Goal: Task Accomplishment & Management: Manage account settings

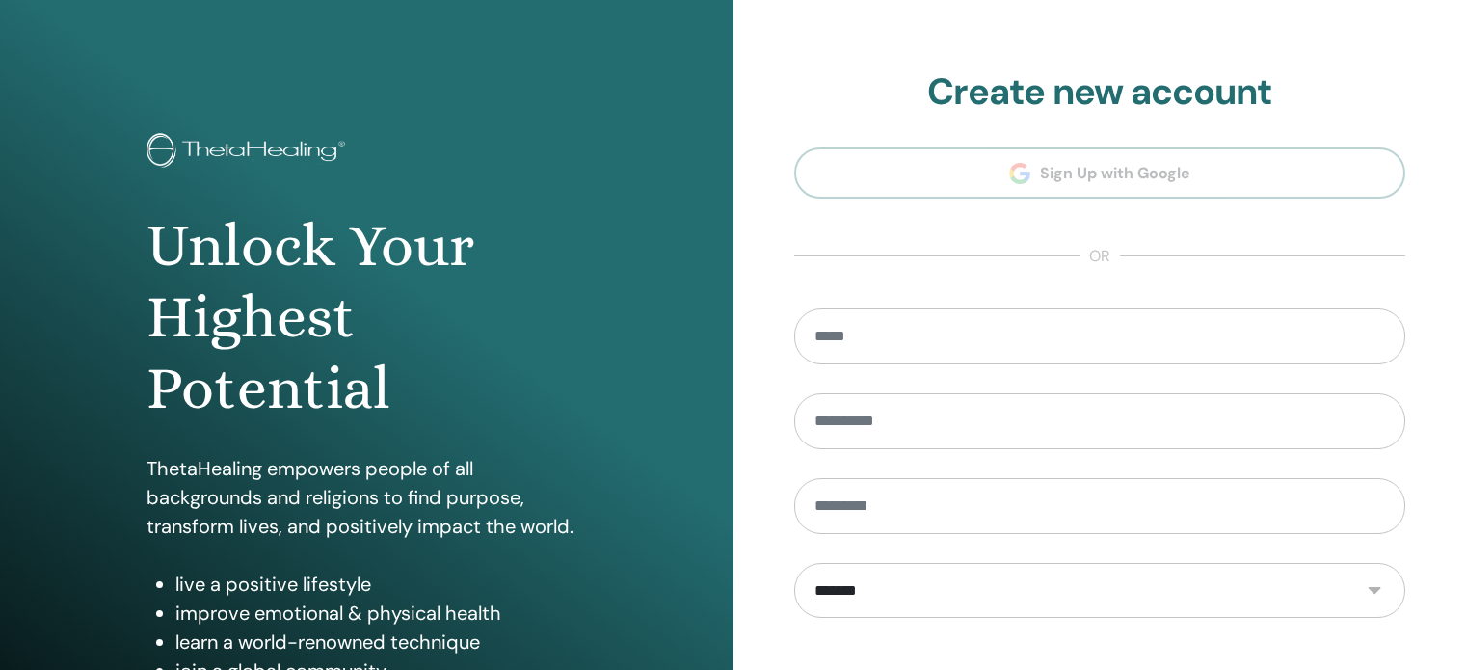
scroll to position [254, 0]
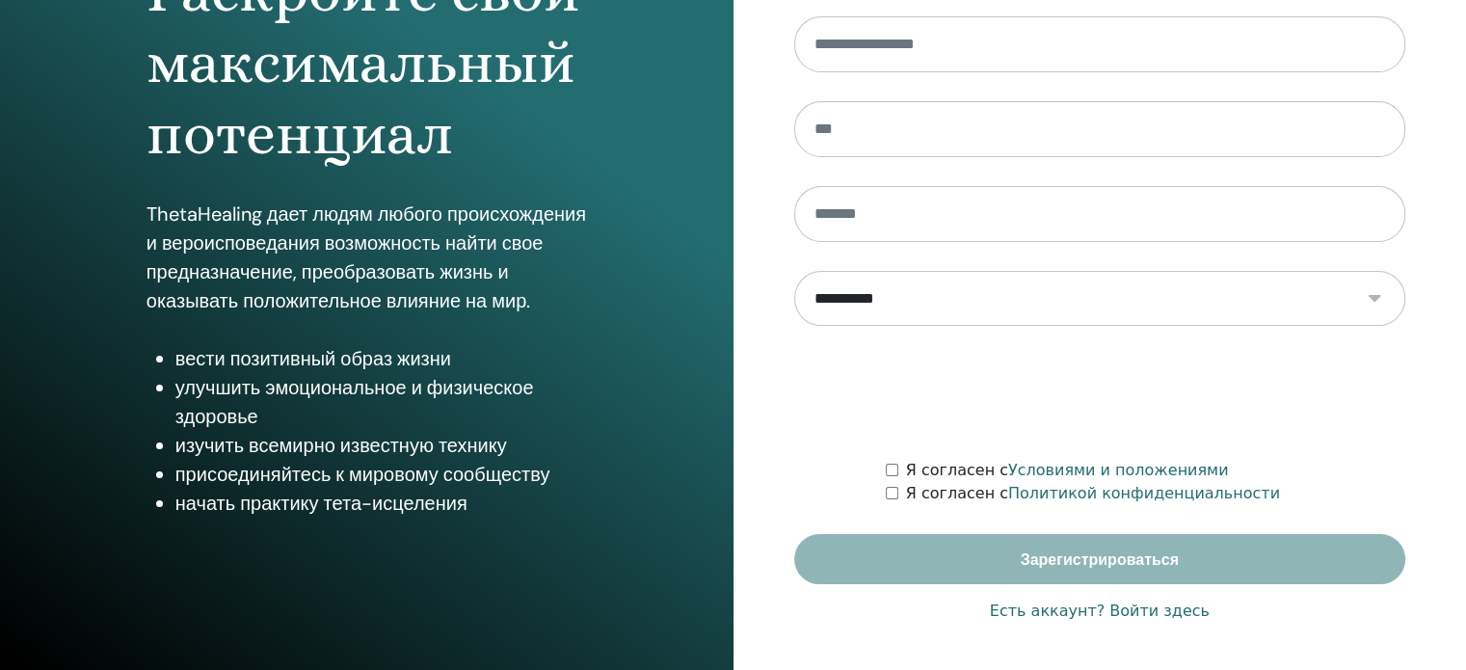
click at [1150, 616] on font "Есть аккаунт? Войти здесь" at bounding box center [1100, 610] width 220 height 18
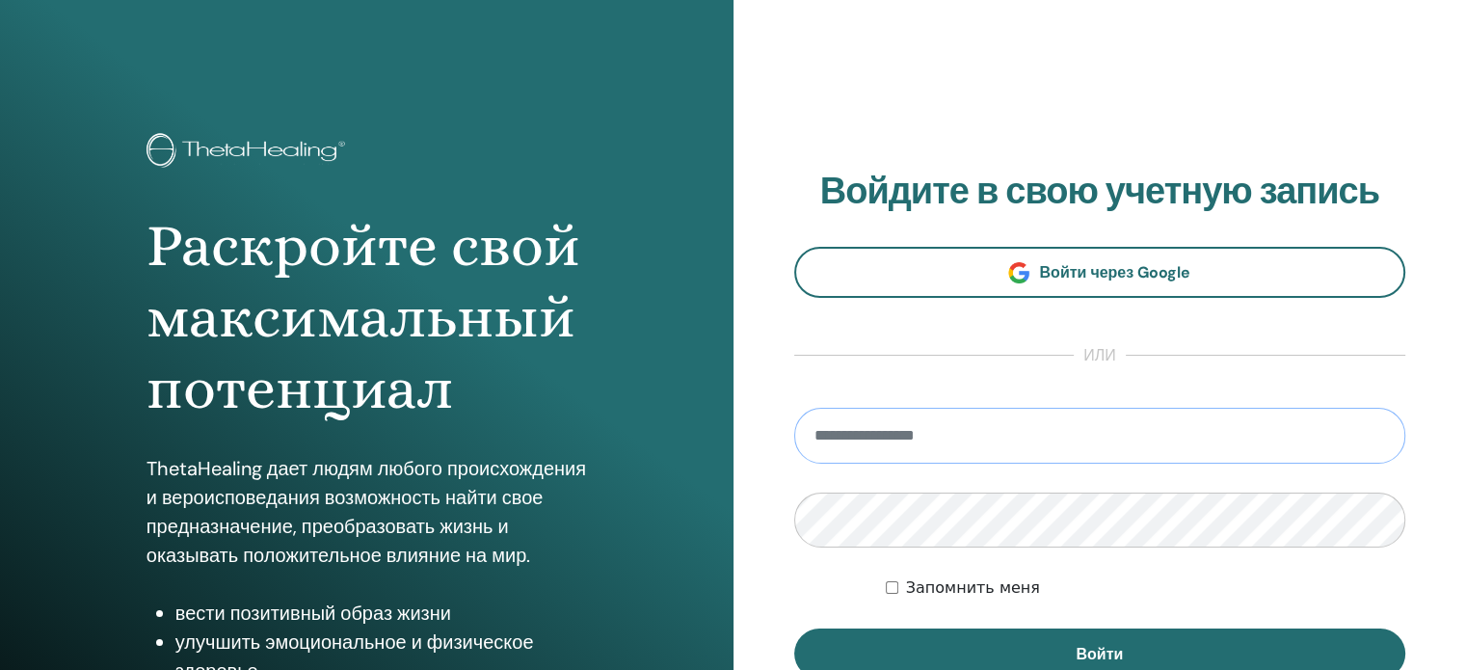
click at [902, 449] on input "email" at bounding box center [1100, 436] width 612 height 56
type input "**********"
click at [794, 628] on button "Войти" at bounding box center [1100, 653] width 612 height 50
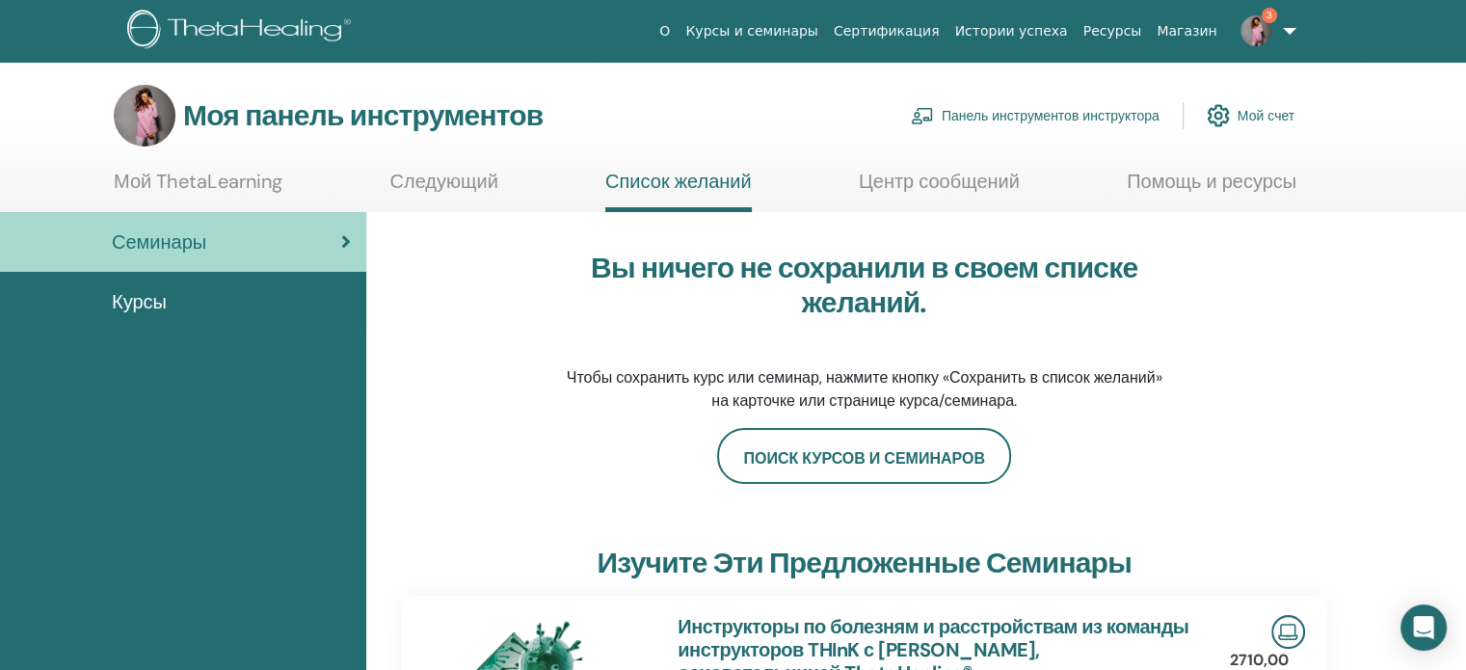
click at [937, 114] on link "Панель инструментов инструктора" at bounding box center [1035, 115] width 249 height 42
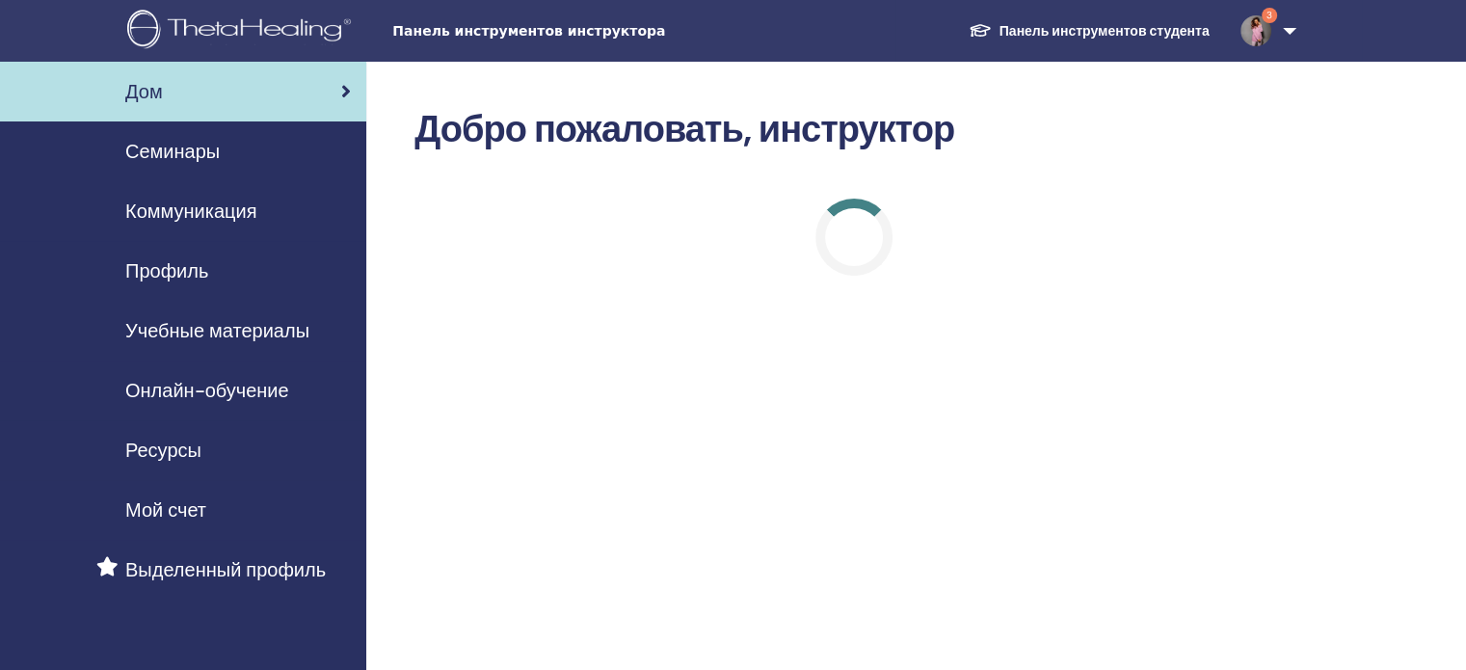
click at [154, 152] on font "Семинары" at bounding box center [172, 151] width 94 height 25
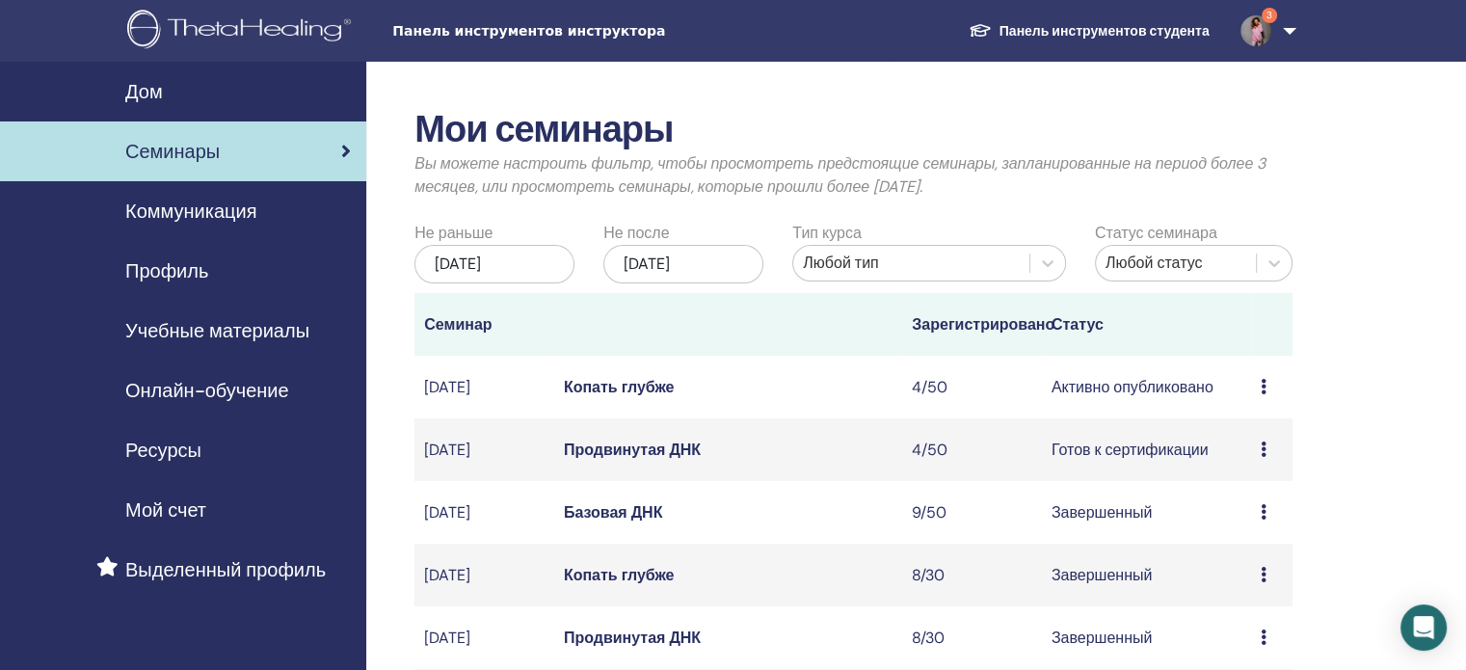
click at [625, 397] on font "Копать глубже" at bounding box center [619, 387] width 111 height 20
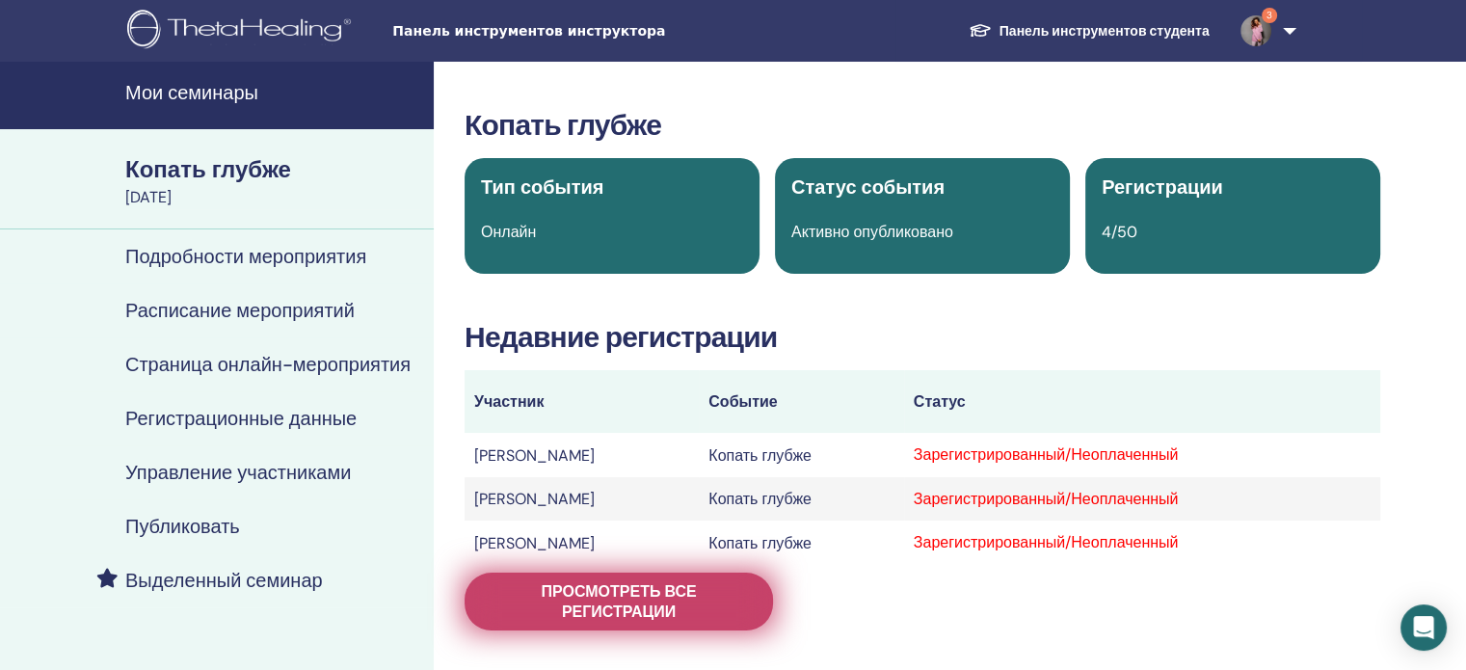
click at [682, 602] on font "Просмотреть все регистрации" at bounding box center [618, 601] width 155 height 40
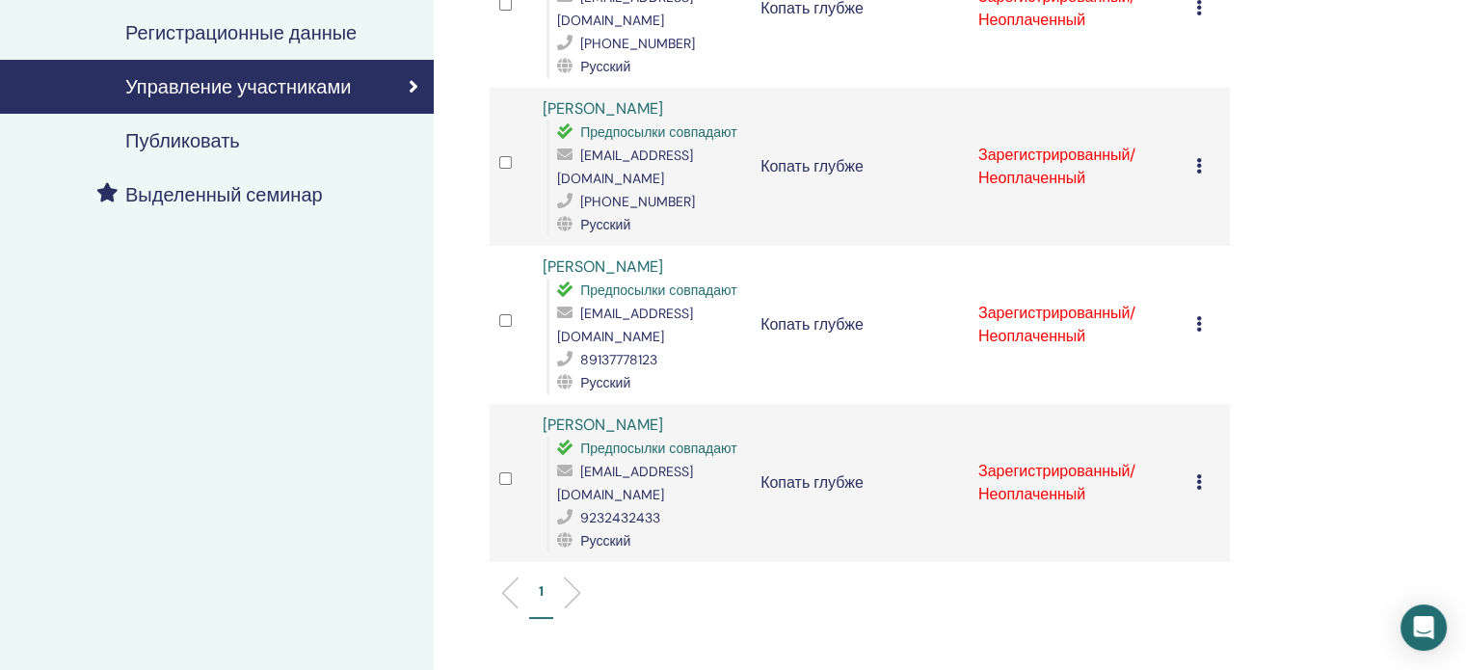
scroll to position [289, 0]
